Goal: Answer question/provide support: Ask a question

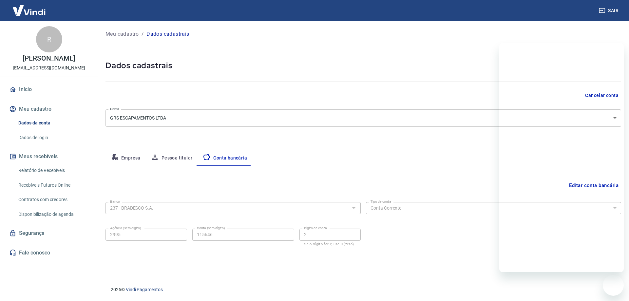
select select "1"
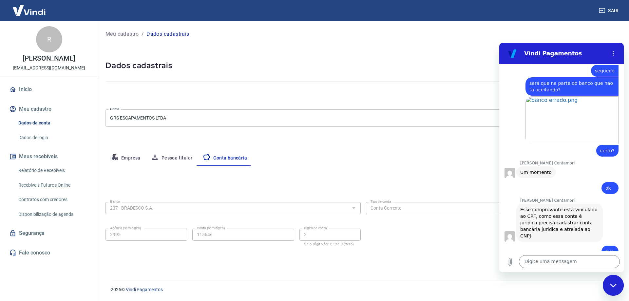
scroll to position [1481, 0]
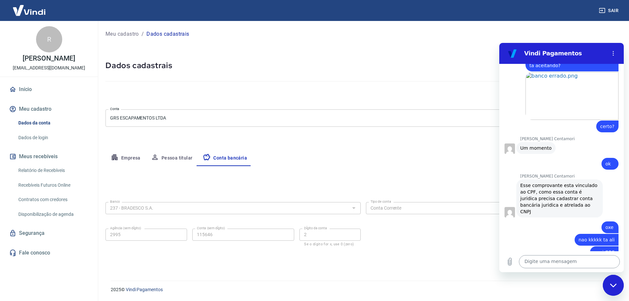
click at [560, 266] on textarea at bounding box center [569, 261] width 101 height 13
type textarea "bom dia"
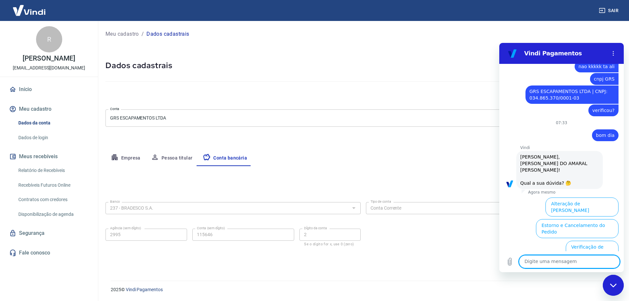
scroll to position [1683, 0]
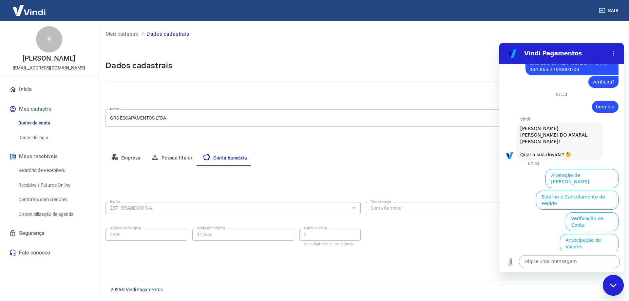
click at [575, 258] on textarea at bounding box center [569, 261] width 101 height 13
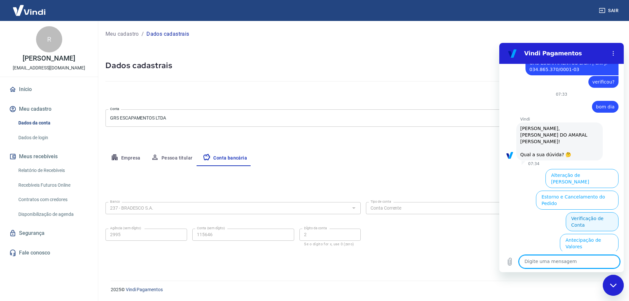
click at [579, 212] on button "Verificação de Conta" at bounding box center [592, 221] width 53 height 19
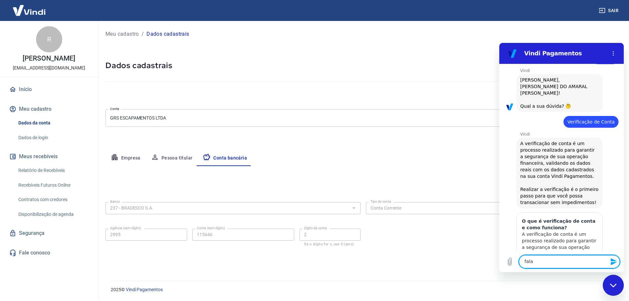
scroll to position [1748, 0]
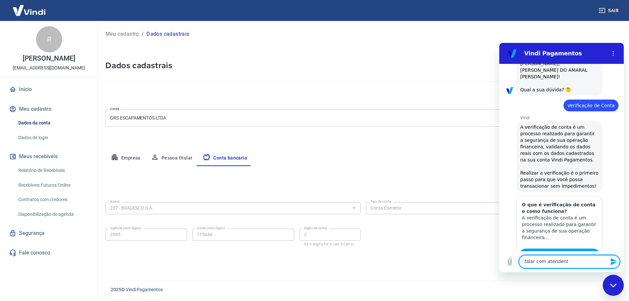
type textarea "falar com atendente"
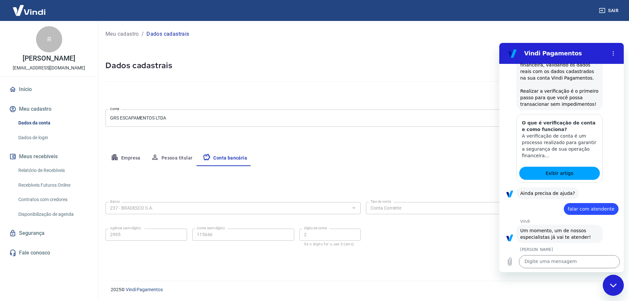
scroll to position [1831, 0]
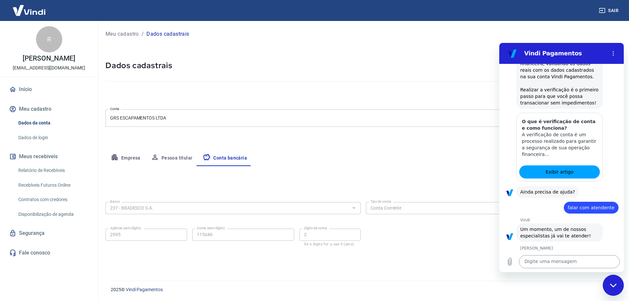
click at [547, 263] on textarea at bounding box center [569, 261] width 101 height 13
click at [547, 254] on div "Bom dia, espero que esteja bem!☺️ Me chamo Gabrielle e darei andamento no seu a…" at bounding box center [559, 273] width 79 height 39
click at [548, 254] on div "Bom dia, espero que esteja bem!☺️ Me chamo Gabrielle e darei andamento no seu a…" at bounding box center [559, 273] width 79 height 39
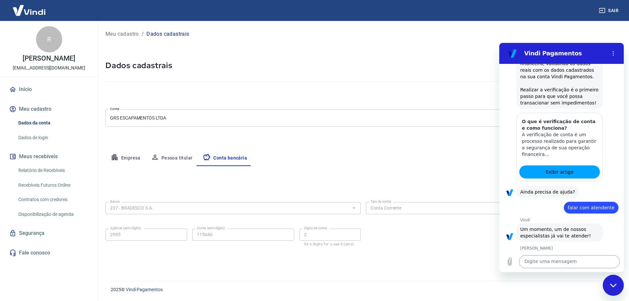
copy div "Gabrielle"
click at [545, 266] on textarea at bounding box center [569, 261] width 101 height 13
paste textarea "Gabrielle"
type textarea "Fala Gabrielle"
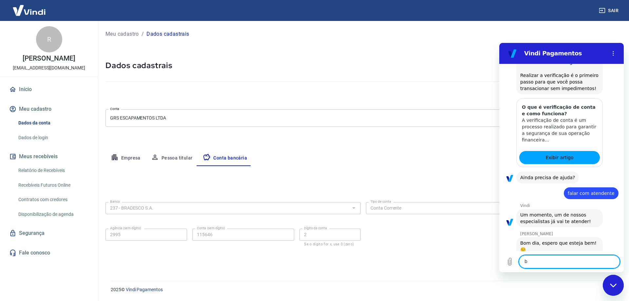
scroll to position [1847, 0]
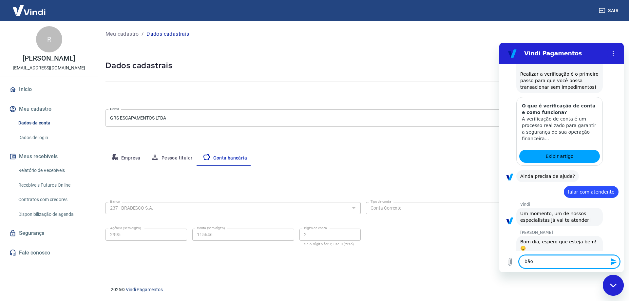
type textarea "bão?"
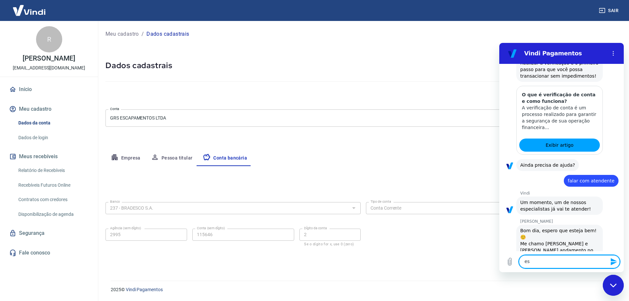
scroll to position [1859, 0]
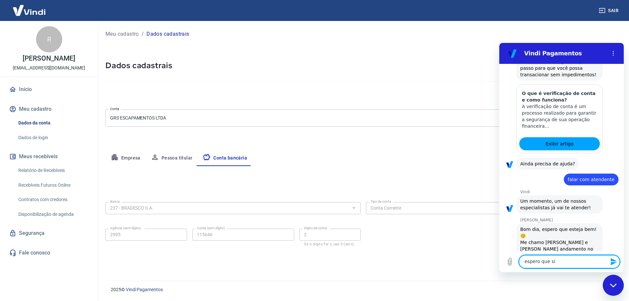
type textarea "espero que sim"
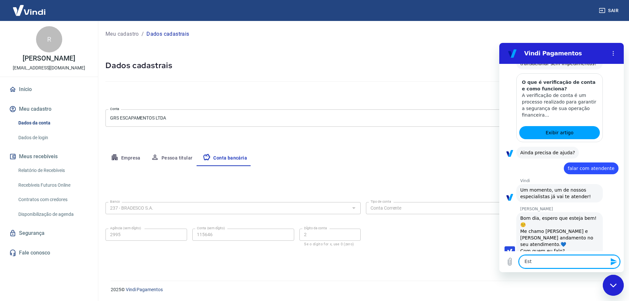
scroll to position [1872, 0]
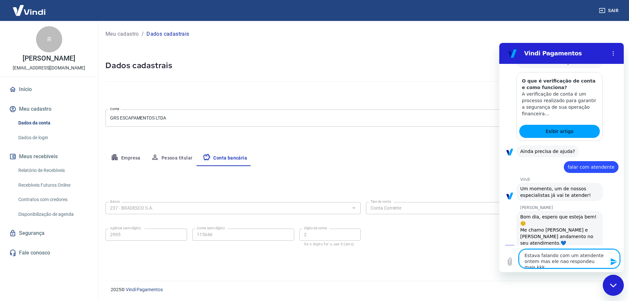
type textarea "Estava falando com um atendente ontem mas ele nao respondeu mais kkkk"
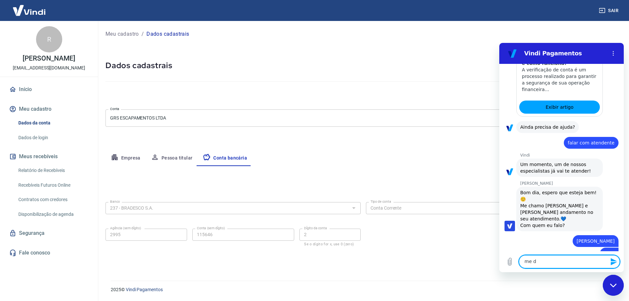
scroll to position [1897, 0]
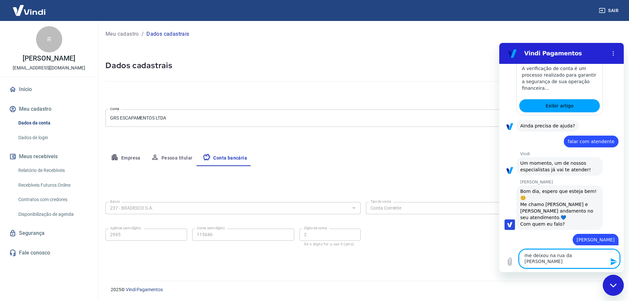
type textarea "me deixou na rua da amargura aguardando"
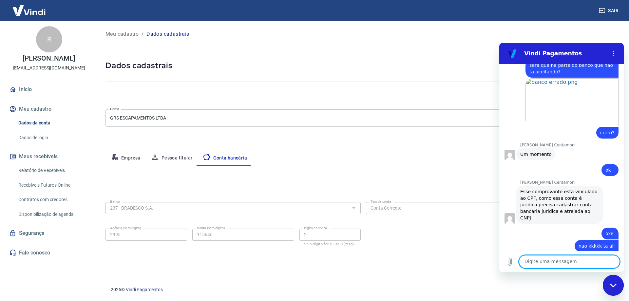
scroll to position [1491, 0]
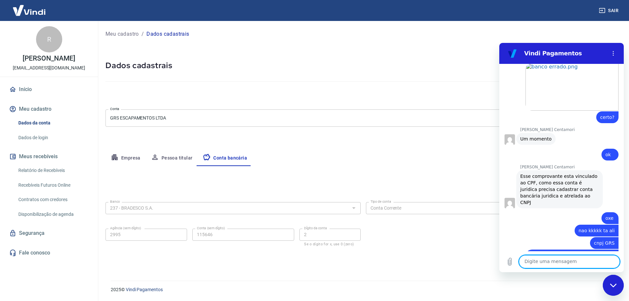
click at [557, 262] on textarea at bounding box center [569, 261] width 101 height 13
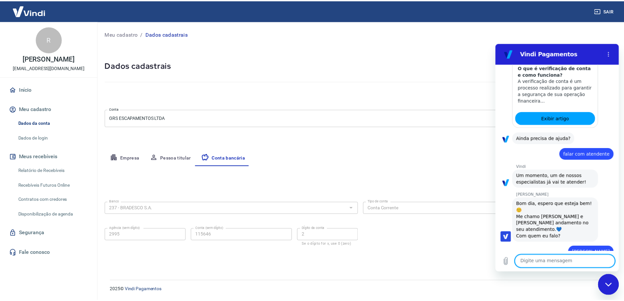
scroll to position [1916, 0]
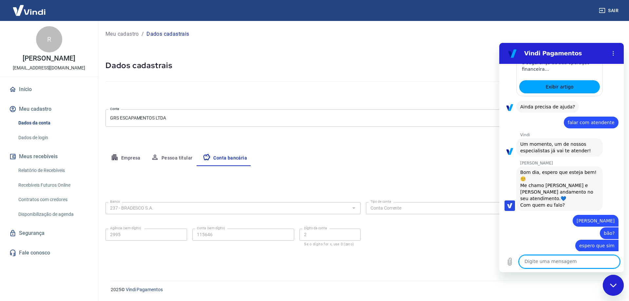
click at [41, 143] on link "Dados de login" at bounding box center [53, 137] width 74 height 13
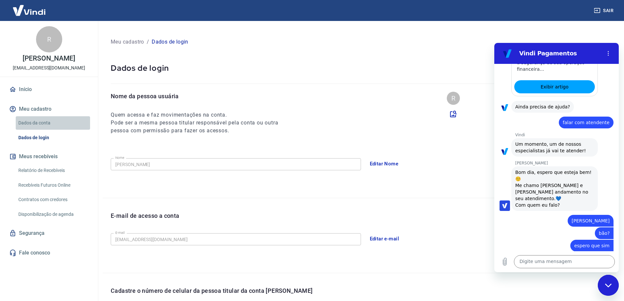
click at [49, 125] on link "Dados da conta" at bounding box center [53, 122] width 74 height 13
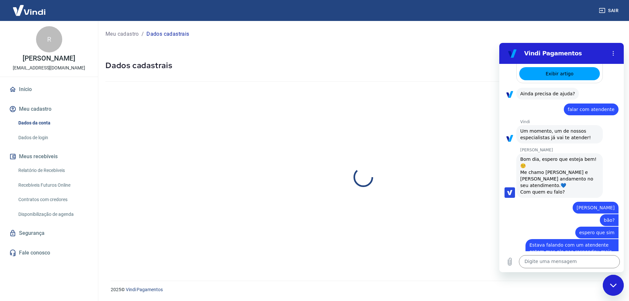
select select "PR"
select select "business"
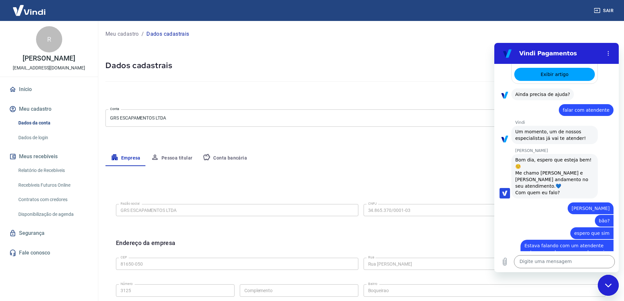
click at [228, 162] on button "Conta bancária" at bounding box center [224, 158] width 55 height 16
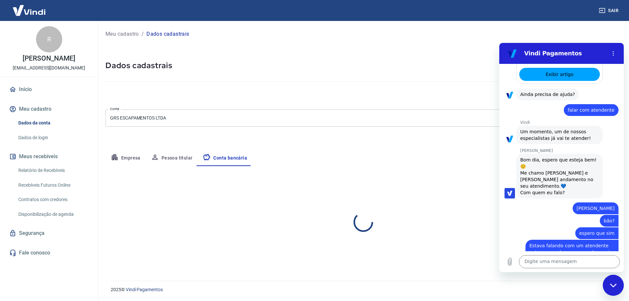
select select "1"
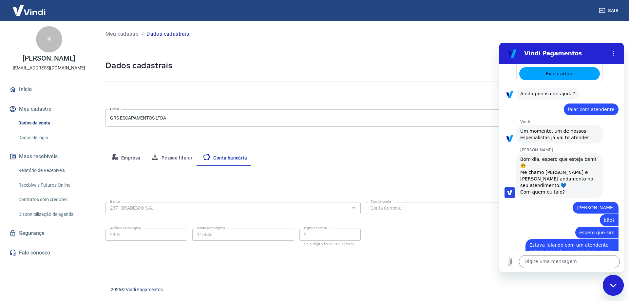
scroll to position [1929, 0]
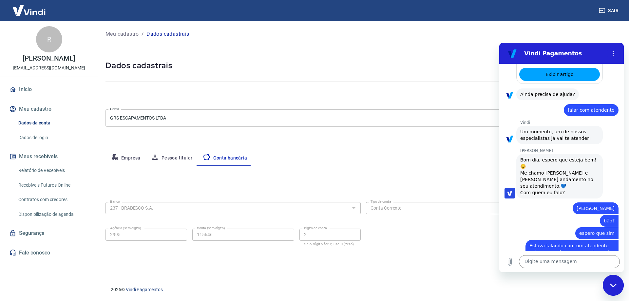
click at [516, 264] on div "Digite uma mensagem x" at bounding box center [561, 261] width 124 height 21
click at [513, 264] on icon "Carregar arquivo" at bounding box center [510, 262] width 8 height 8
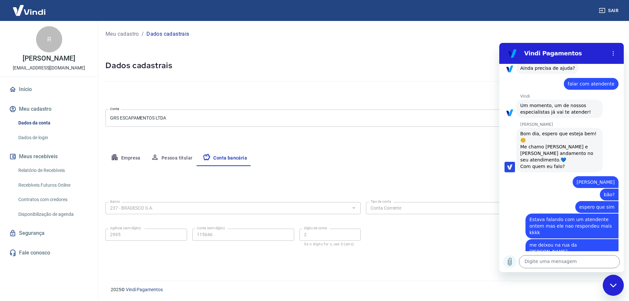
scroll to position [1954, 0]
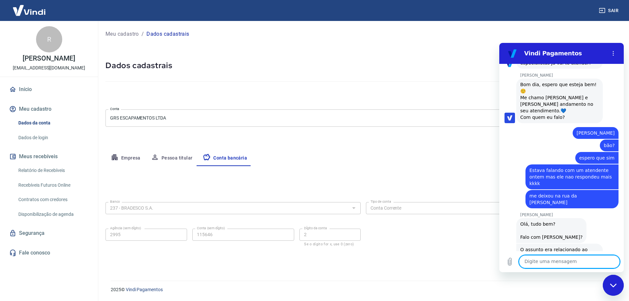
click at [569, 259] on textarea at bounding box center [569, 261] width 101 height 13
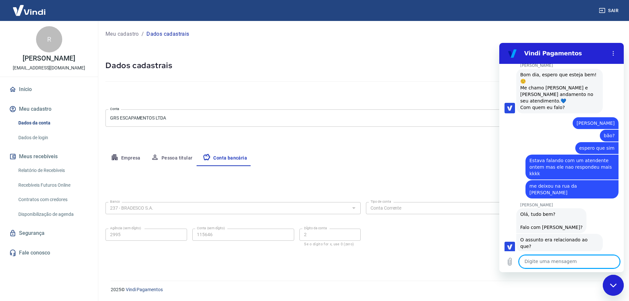
scroll to position [2015, 0]
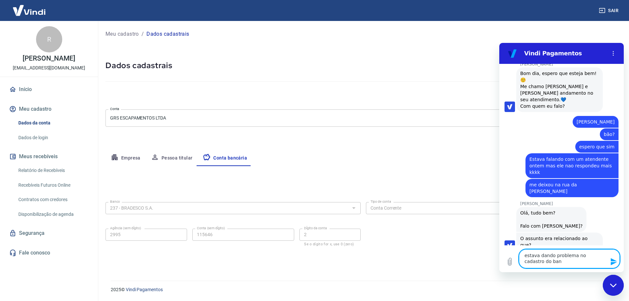
type textarea "estava dando problema no cadastro do banco"
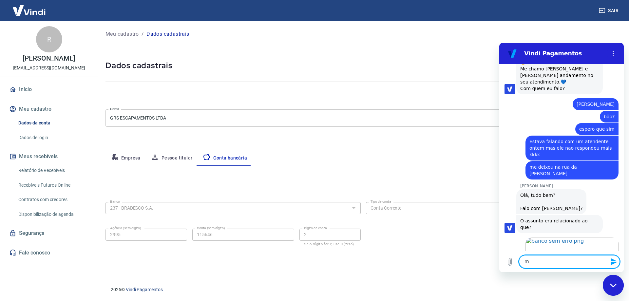
scroll to position [2034, 0]
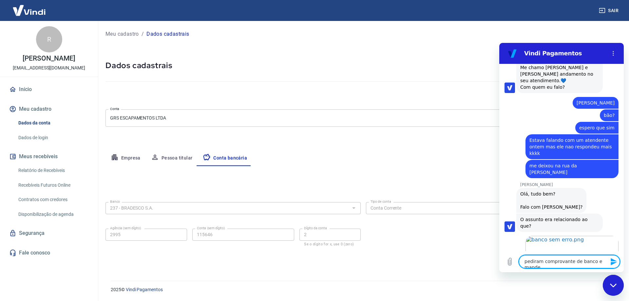
type textarea "pediram comprovante de banco e mandei"
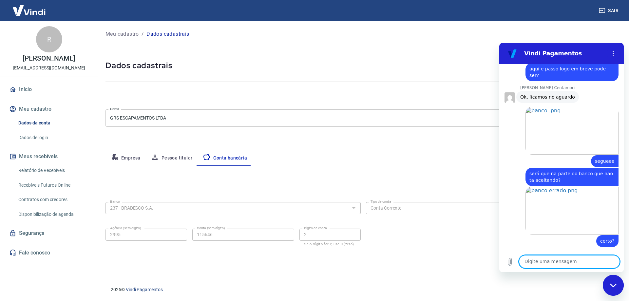
scroll to position [1365, 0]
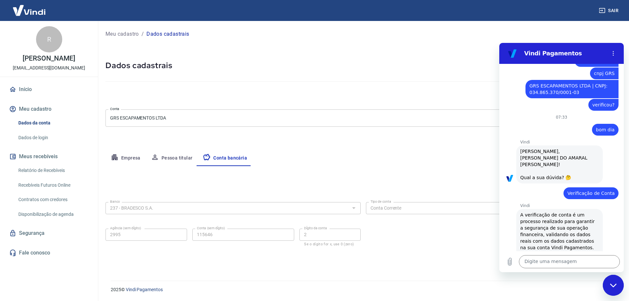
drag, startPoint x: 550, startPoint y: 198, endPoint x: 559, endPoint y: 219, distance: 23.5
click at [559, 219] on span "A verificação de conta é um processo realizado para garantir a segurança de sua…" at bounding box center [560, 244] width 80 height 64
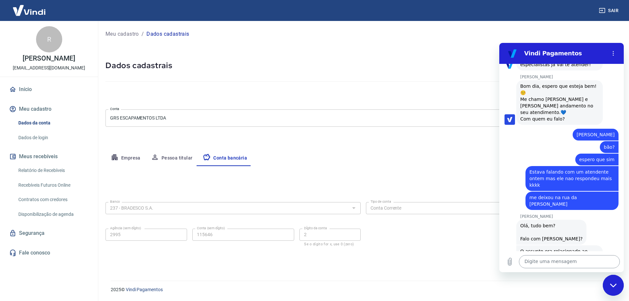
scroll to position [2053, 0]
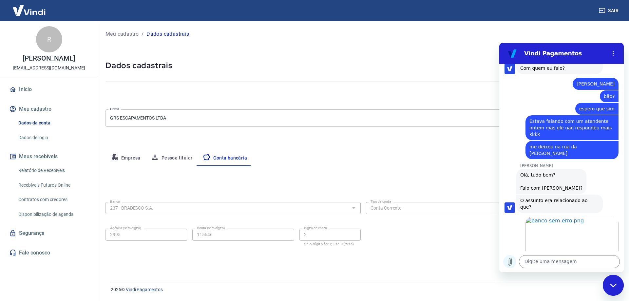
click at [513, 263] on icon "Carregar arquivo" at bounding box center [510, 262] width 8 height 8
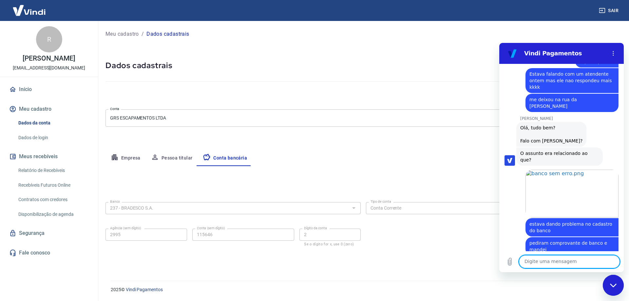
click at [553, 260] on textarea at bounding box center [569, 261] width 101 height 13
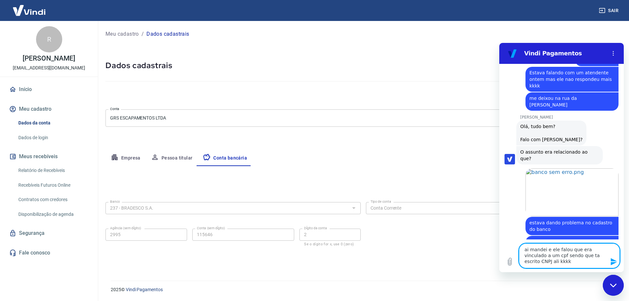
type textarea "ai mandei e ele falou que era vinculado a um cpf sendo que ta escrito CNPJ ali …"
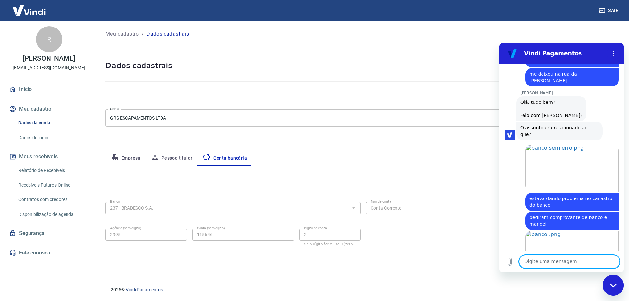
scroll to position [2127, 0]
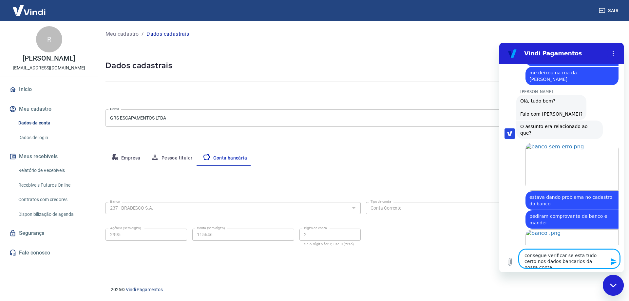
type textarea "consegue verificar se esta tudo certo nos dados bancarios da nossa conta?"
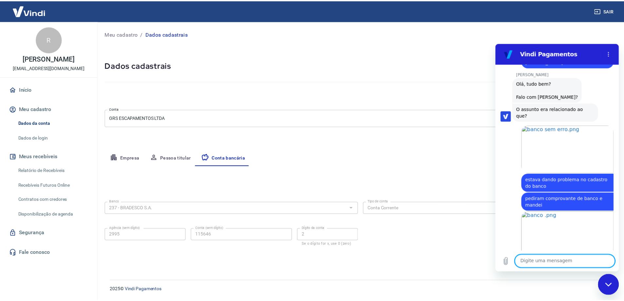
scroll to position [2146, 0]
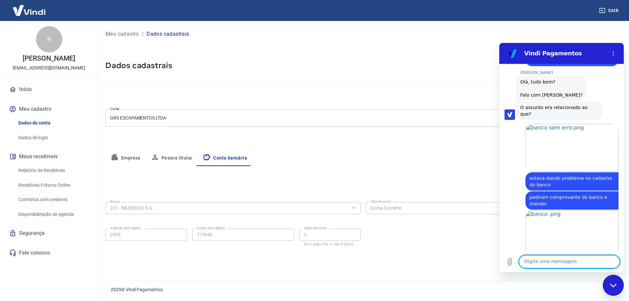
click at [28, 7] on img at bounding box center [29, 10] width 43 height 20
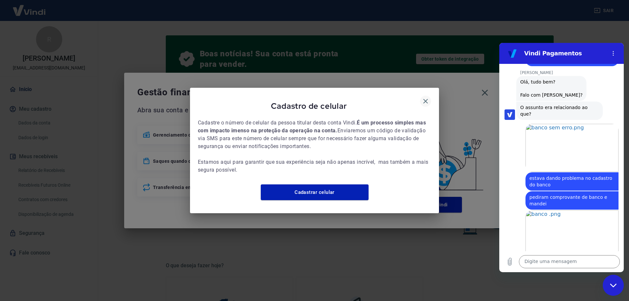
click at [425, 98] on icon "button" at bounding box center [426, 101] width 8 height 8
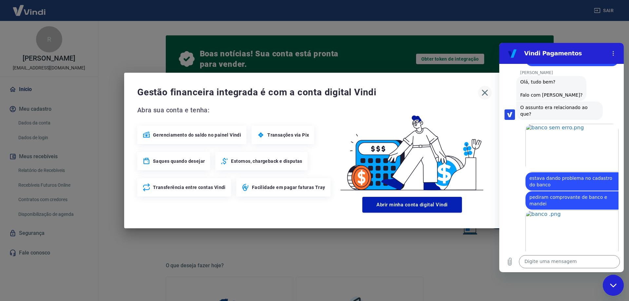
click at [483, 93] on icon "button" at bounding box center [484, 92] width 10 height 10
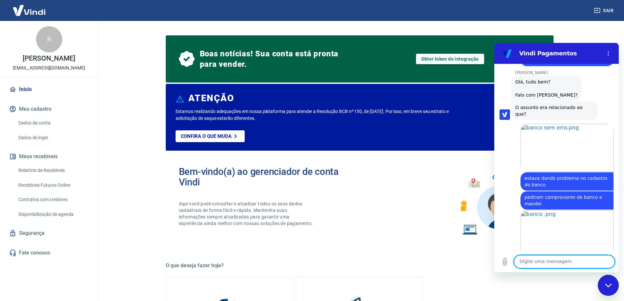
scroll to position [2181, 0]
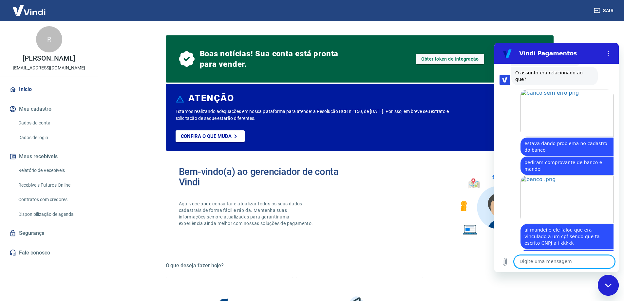
click at [553, 257] on textarea at bounding box center [564, 261] width 101 height 13
type textarea "ok"
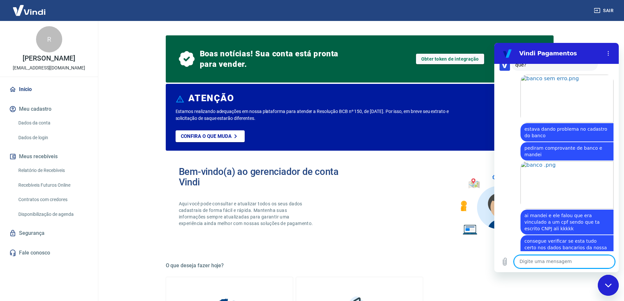
scroll to position [2197, 0]
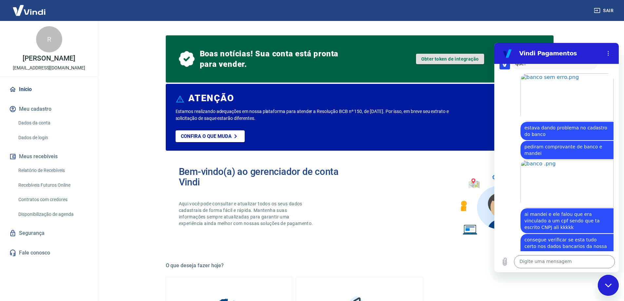
click at [453, 57] on link "Obter token de integração" at bounding box center [450, 59] width 68 height 10
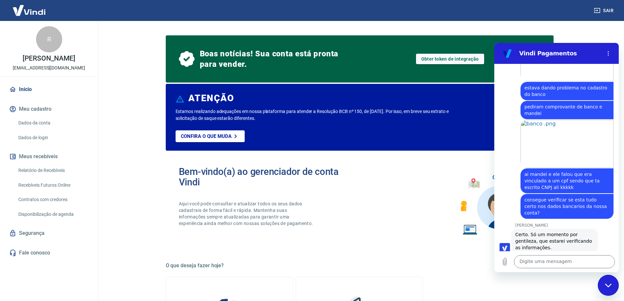
scroll to position [2238, 0]
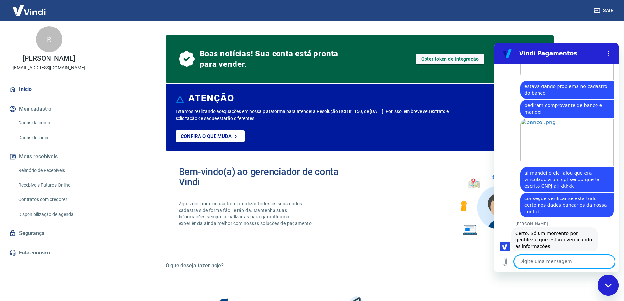
click at [559, 264] on textarea at bounding box center [564, 261] width 101 height 13
type textarea "aaaa show"
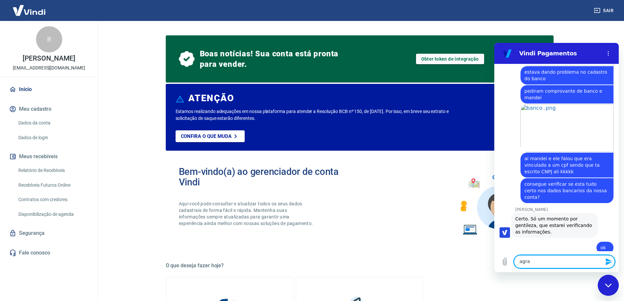
scroll to position [2254, 0]
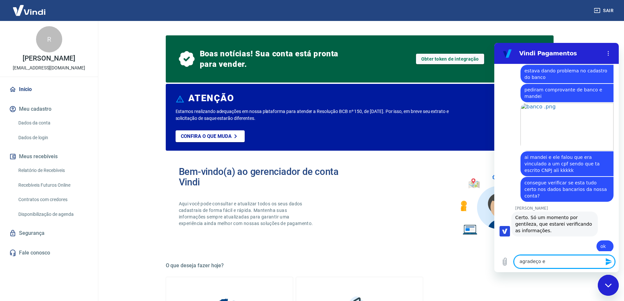
type textarea "agradeço em"
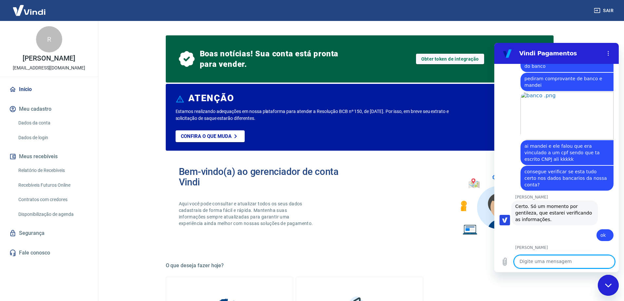
scroll to position [2266, 0]
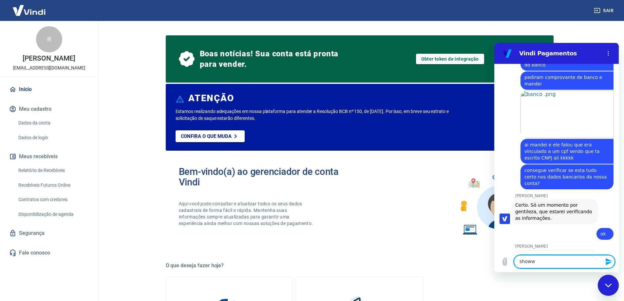
type textarea "showww"
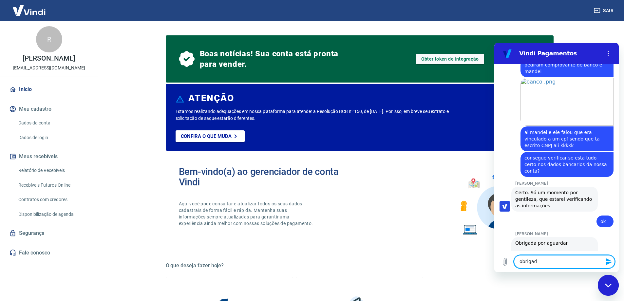
type textarea "obrigado"
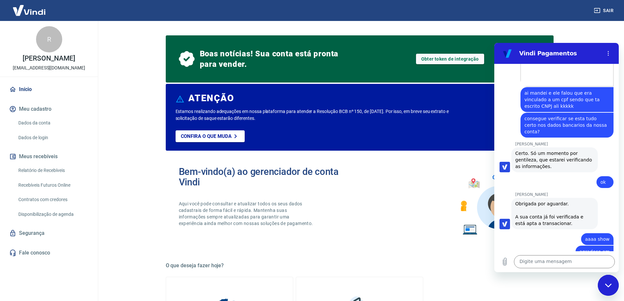
scroll to position [2319, 0]
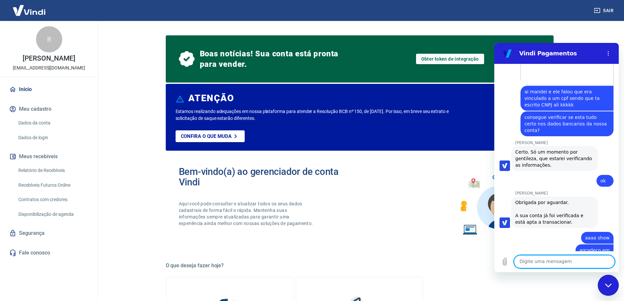
click at [561, 259] on textarea at bounding box center [564, 261] width 101 height 13
type textarea "apenas"
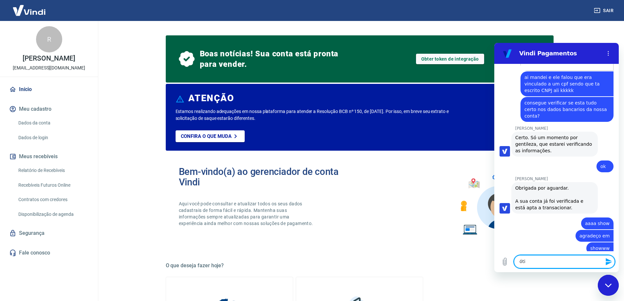
scroll to position [2335, 0]
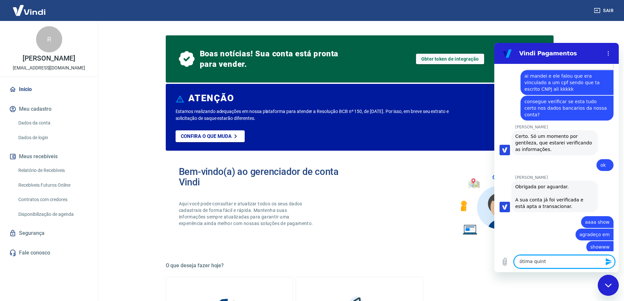
type textarea "ótima quinta"
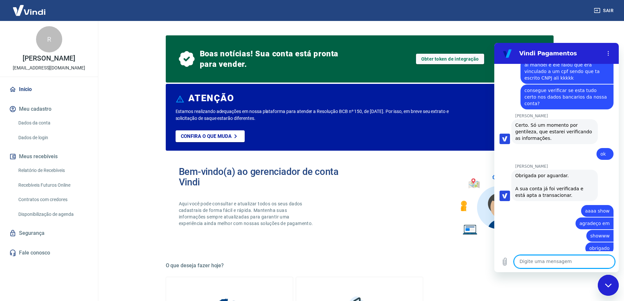
scroll to position [2347, 0]
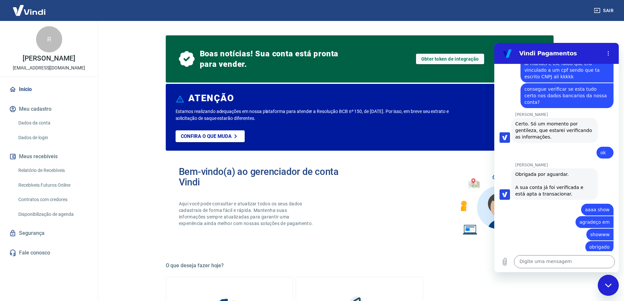
drag, startPoint x: 105, startPoint y: 148, endPoint x: 111, endPoint y: 149, distance: 6.2
click at [105, 148] on main "Boas notícias! Sua conta está pronta para vender. Obter token de integração ATE…" at bounding box center [359, 161] width 529 height 280
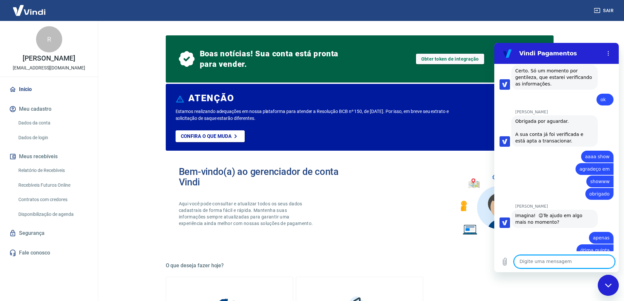
scroll to position [2402, 0]
click at [561, 262] on textarea at bounding box center [564, 261] width 101 height 13
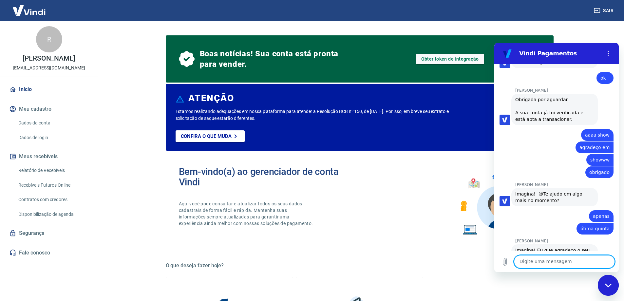
scroll to position [2438, 0]
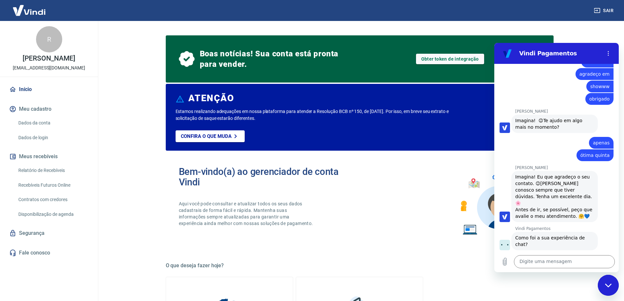
scroll to position [2495, 0]
type input "agil e ótimo"
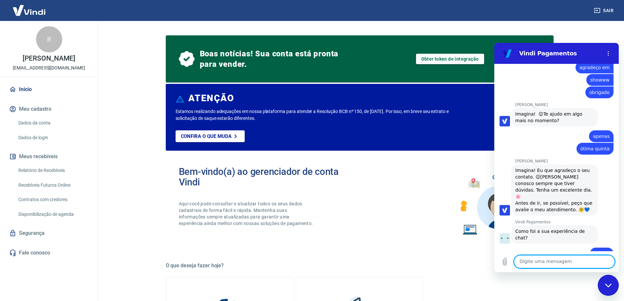
scroll to position [2503, 0]
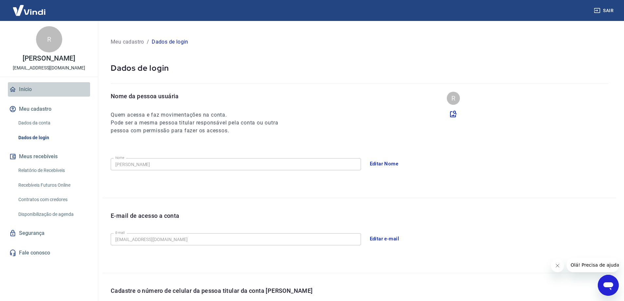
click at [55, 96] on link "Início" at bounding box center [49, 89] width 82 height 14
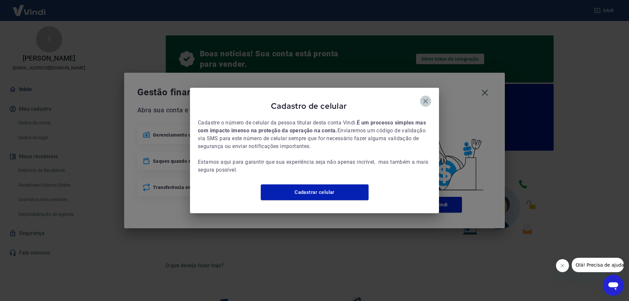
click at [426, 99] on icon "button" at bounding box center [426, 101] width 8 height 8
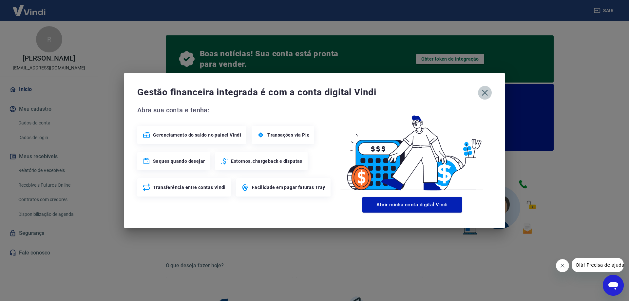
click at [486, 89] on icon "button" at bounding box center [484, 92] width 10 height 10
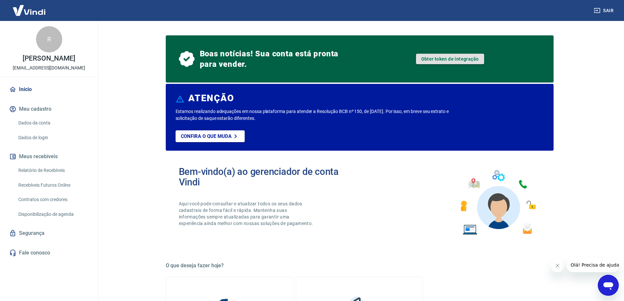
click at [457, 60] on link "Obter token de integração" at bounding box center [450, 59] width 68 height 10
click at [40, 129] on link "Dados da conta" at bounding box center [53, 122] width 74 height 13
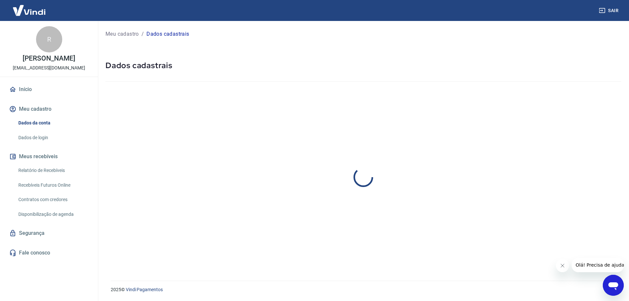
select select "PR"
select select "business"
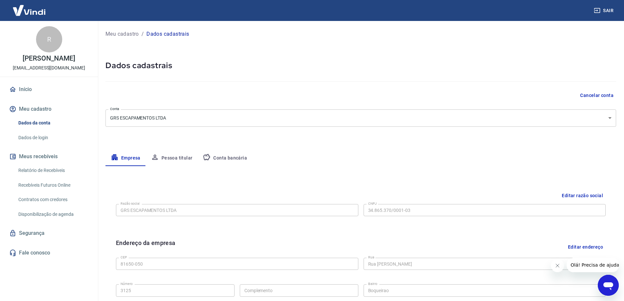
click at [27, 10] on img at bounding box center [29, 10] width 43 height 20
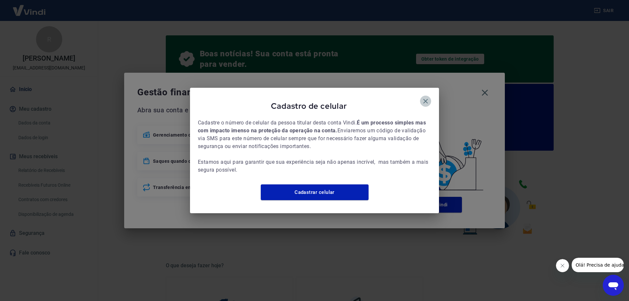
drag, startPoint x: 423, startPoint y: 99, endPoint x: 426, endPoint y: 99, distance: 3.3
click at [423, 99] on icon "button" at bounding box center [426, 101] width 8 height 8
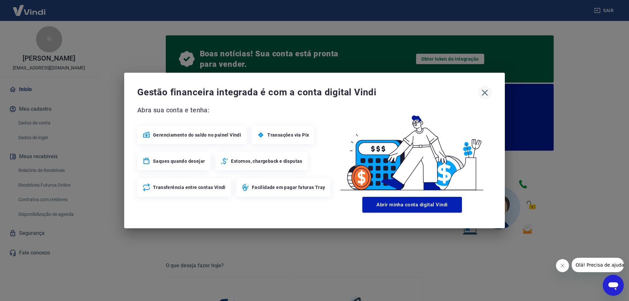
click at [486, 91] on icon "button" at bounding box center [484, 92] width 10 height 10
